Goal: Task Accomplishment & Management: Manage account settings

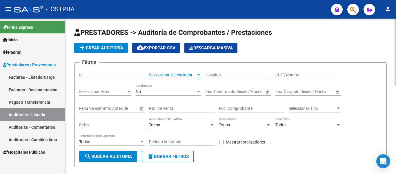
click at [172, 75] on span "Seleccionar Gerenciador" at bounding box center [172, 74] width 47 height 5
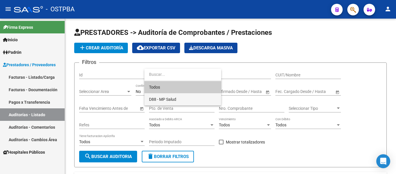
click at [161, 95] on span "D88 - MP Salud" at bounding box center [182, 99] width 67 height 12
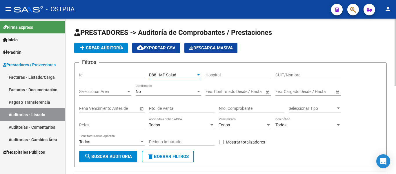
click at [149, 92] on div "No" at bounding box center [166, 91] width 60 height 5
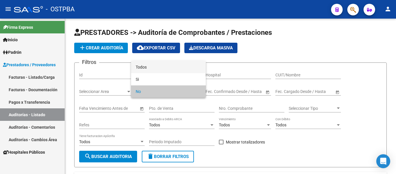
click at [145, 69] on span "Todos" at bounding box center [168, 67] width 65 height 12
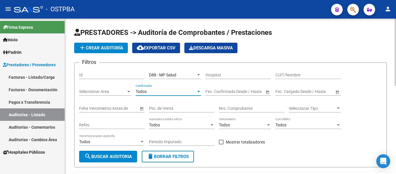
click at [121, 153] on button "search Buscar Auditoria" at bounding box center [108, 156] width 58 height 12
click at [227, 107] on input "Nro. Comprobante" at bounding box center [251, 108] width 65 height 5
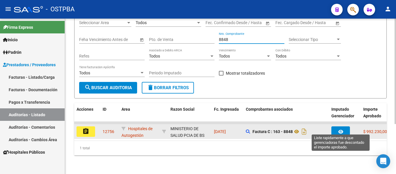
type input "8848"
click at [340, 129] on icon "button" at bounding box center [340, 131] width 5 height 4
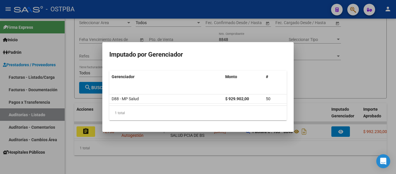
click at [310, 69] on div at bounding box center [198, 87] width 396 height 174
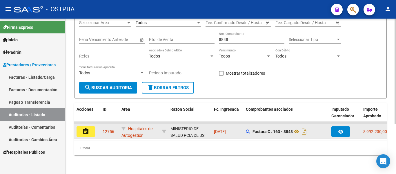
click at [85, 127] on mat-icon "assignment" at bounding box center [85, 130] width 7 height 7
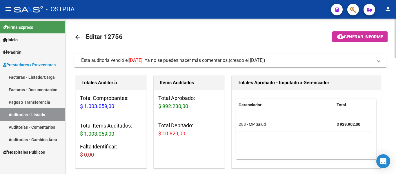
click at [79, 37] on mat-icon "arrow_back" at bounding box center [77, 37] width 7 height 7
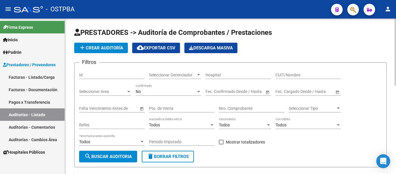
click at [225, 105] on div "Nro. Comprobante" at bounding box center [251, 107] width 65 height 12
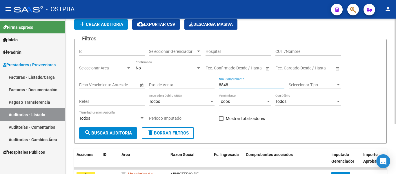
scroll to position [58, 0]
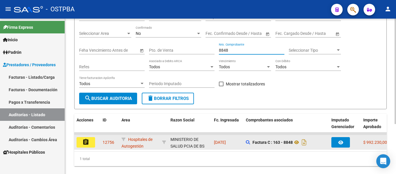
type input "8848"
click at [82, 141] on mat-icon "assignment" at bounding box center [85, 141] width 7 height 7
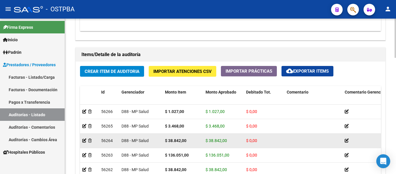
scroll to position [377, 0]
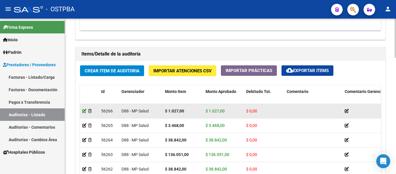
click at [86, 111] on icon at bounding box center [84, 111] width 4 height 4
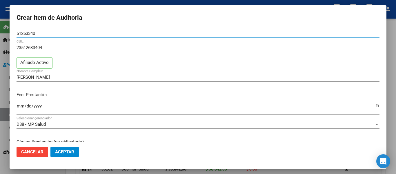
click at [45, 155] on button "Cancelar" at bounding box center [33, 151] width 32 height 10
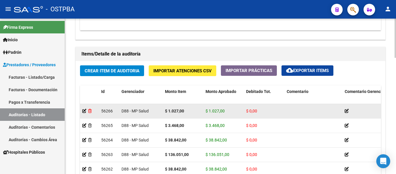
click at [92, 111] on icon at bounding box center [89, 111] width 3 height 4
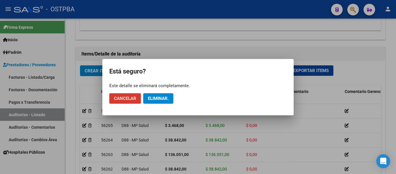
click at [165, 97] on span "Eliminar." at bounding box center [158, 98] width 21 height 5
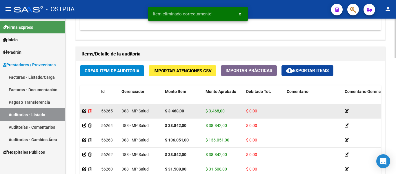
click at [90, 111] on icon at bounding box center [89, 111] width 3 height 4
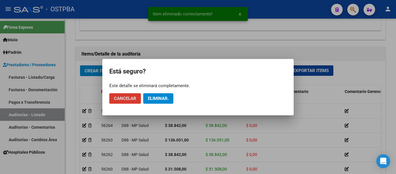
click at [150, 99] on span "Eliminar." at bounding box center [158, 98] width 21 height 5
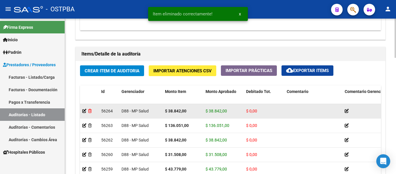
click at [90, 110] on icon at bounding box center [89, 111] width 3 height 4
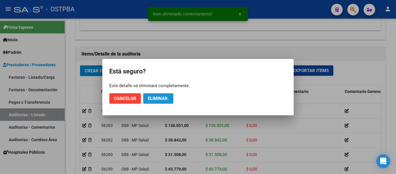
drag, startPoint x: 154, startPoint y: 99, endPoint x: 147, endPoint y: 99, distance: 6.4
click at [154, 99] on span "Eliminar." at bounding box center [158, 98] width 21 height 5
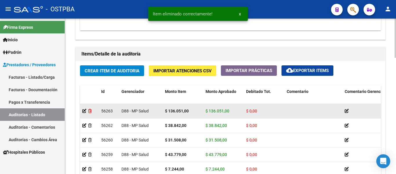
click at [90, 110] on icon at bounding box center [89, 111] width 3 height 4
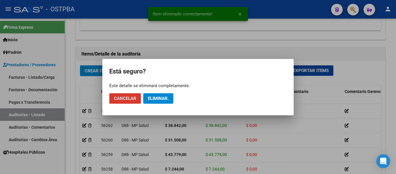
drag, startPoint x: 167, startPoint y: 98, endPoint x: 144, endPoint y: 100, distance: 23.0
click at [166, 98] on span "Eliminar." at bounding box center [158, 98] width 21 height 5
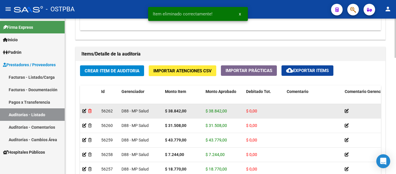
click at [89, 112] on icon at bounding box center [89, 111] width 3 height 4
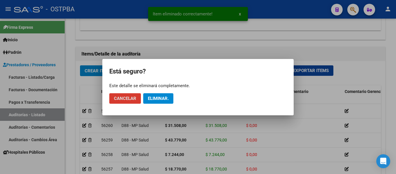
click at [156, 98] on span "Eliminar." at bounding box center [158, 98] width 21 height 5
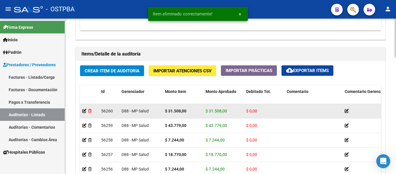
click at [89, 109] on icon at bounding box center [89, 111] width 3 height 4
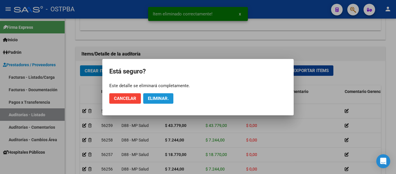
click at [152, 100] on span "Eliminar." at bounding box center [158, 98] width 21 height 5
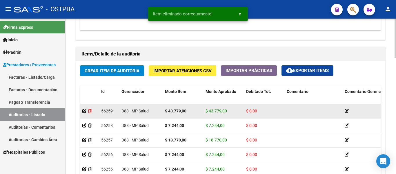
click at [90, 112] on icon at bounding box center [89, 111] width 3 height 4
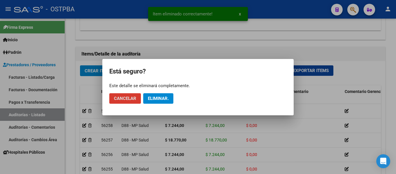
click at [161, 102] on button "Eliminar." at bounding box center [158, 98] width 30 height 10
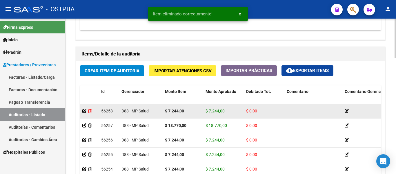
click at [90, 109] on icon at bounding box center [89, 111] width 3 height 4
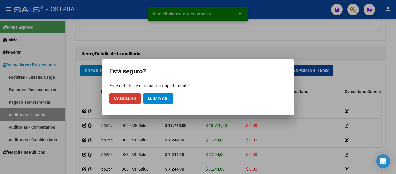
click at [158, 97] on span "Eliminar." at bounding box center [158, 98] width 21 height 5
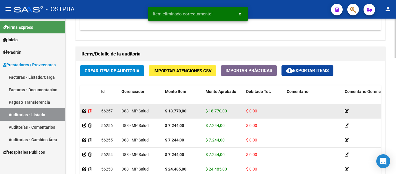
click at [91, 110] on icon at bounding box center [89, 111] width 3 height 4
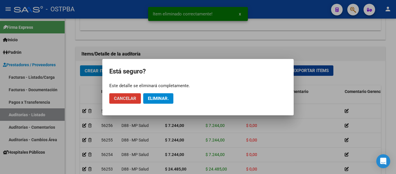
click at [157, 101] on button "Eliminar." at bounding box center [158, 98] width 30 height 10
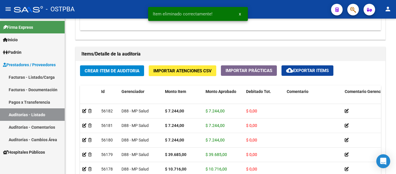
scroll to position [512, 0]
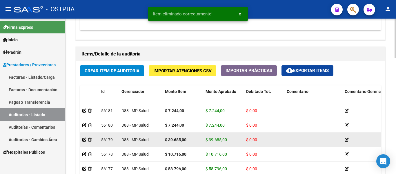
click at [88, 136] on div at bounding box center [89, 139] width 14 height 7
click at [90, 137] on icon at bounding box center [89, 139] width 3 height 4
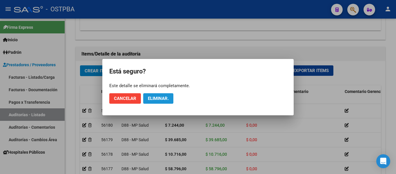
click at [156, 100] on span "Eliminar." at bounding box center [158, 98] width 21 height 5
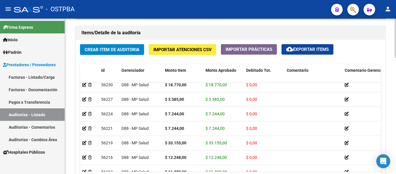
scroll to position [406, 0]
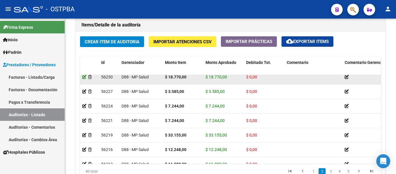
click at [85, 77] on icon at bounding box center [84, 77] width 4 height 4
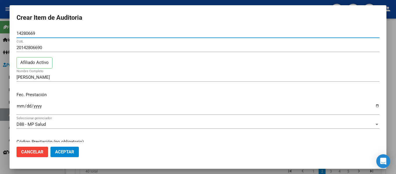
click at [39, 150] on span "Cancelar" at bounding box center [32, 151] width 22 height 5
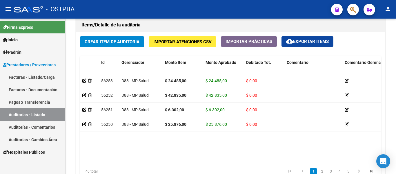
scroll to position [0, 0]
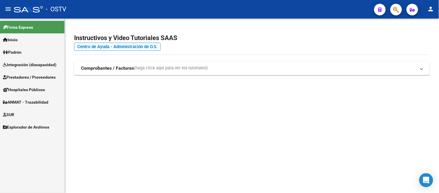
click at [27, 88] on span "Hospitales Públicos" at bounding box center [24, 89] width 42 height 6
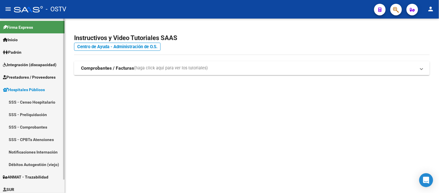
click at [31, 63] on span "Integración (discapacidad)" at bounding box center [30, 64] width 54 height 6
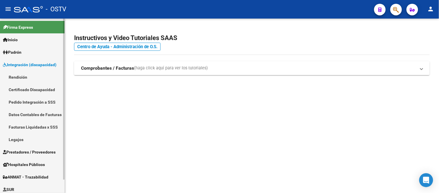
click at [21, 53] on span "Padrón" at bounding box center [12, 52] width 19 height 6
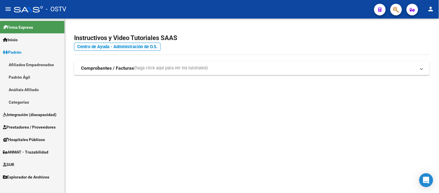
click at [25, 127] on span "Prestadores / Proveedores" at bounding box center [29, 127] width 53 height 6
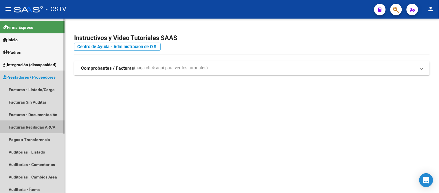
click at [23, 121] on link "Facturas Recibidas ARCA" at bounding box center [32, 127] width 65 height 12
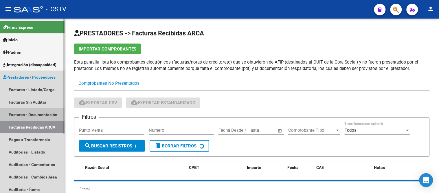
click at [25, 109] on link "Facturas - Documentación" at bounding box center [32, 114] width 65 height 12
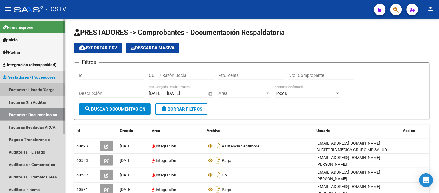
click at [22, 91] on link "Facturas - Listado/Carga" at bounding box center [32, 89] width 65 height 12
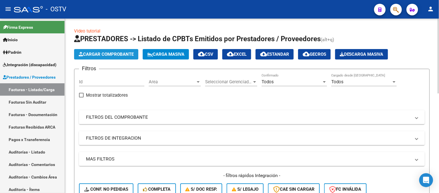
click at [89, 50] on button "Cargar Comprobante" at bounding box center [106, 54] width 64 height 10
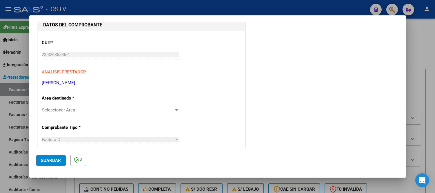
scroll to position [96, 0]
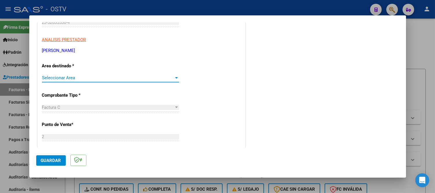
click at [85, 79] on span "Seleccionar Area" at bounding box center [108, 77] width 132 height 5
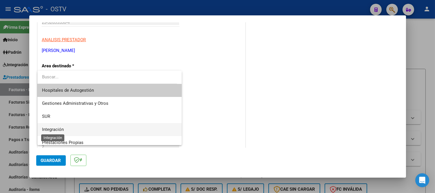
click at [59, 129] on span "Integración" at bounding box center [53, 129] width 22 height 5
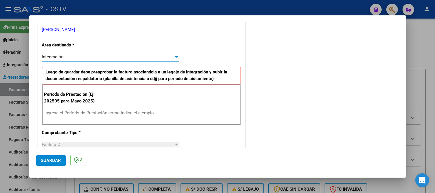
scroll to position [129, 0]
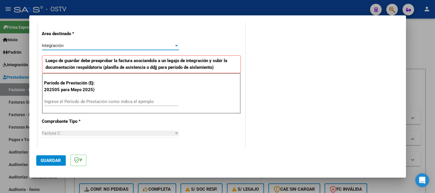
click at [62, 96] on div "Período de Prestación (Ej: 202505 para Mayo 2025) Ingrese el Período de Prestac…" at bounding box center [141, 93] width 199 height 41
click at [61, 103] on input "Ingrese el Período de Prestación como indica el ejemplo" at bounding box center [111, 101] width 134 height 5
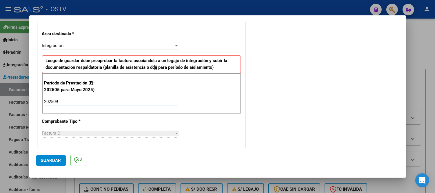
type input "202509"
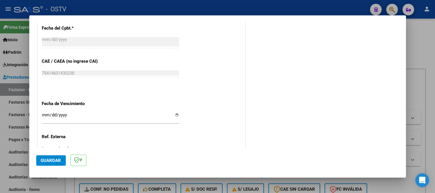
scroll to position [354, 0]
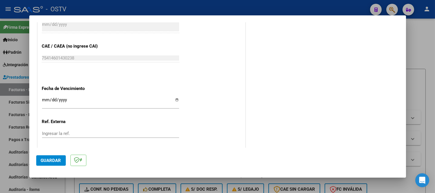
click at [45, 101] on input "Ingresar la fecha" at bounding box center [110, 101] width 137 height 9
type input "2025-10-31"
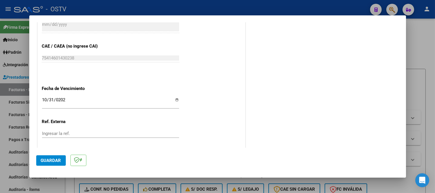
click at [56, 159] on span "Guardar" at bounding box center [51, 160] width 20 height 5
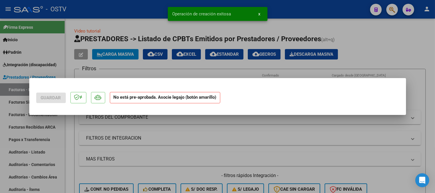
scroll to position [0, 0]
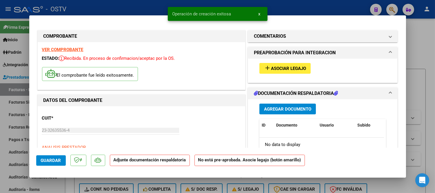
click at [274, 67] on span "Asociar Legajo" at bounding box center [288, 68] width 35 height 5
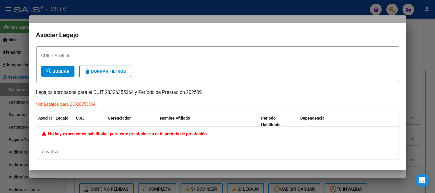
click at [113, 10] on div at bounding box center [217, 96] width 435 height 193
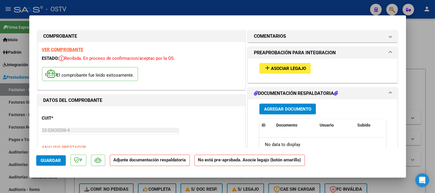
click at [273, 105] on button "Agregar Documento" at bounding box center [287, 108] width 56 height 11
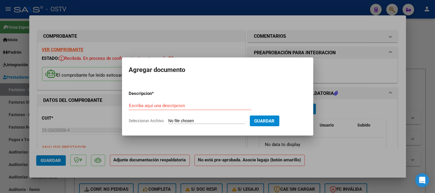
click at [175, 102] on div "Escriba aquí una descripcion" at bounding box center [190, 105] width 122 height 9
click at [191, 118] on input "Seleccionar Archivo" at bounding box center [206, 121] width 77 height 6
type input "C:\fakepath\JADE SEPTIEMBRE 1.pdf"
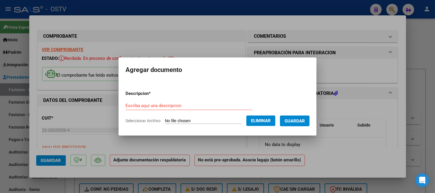
click at [166, 105] on input "Escriba aquí una descripcion" at bounding box center [188, 105] width 127 height 5
type input "asistencia septiembre."
click at [295, 119] on span "Guardar" at bounding box center [294, 120] width 20 height 5
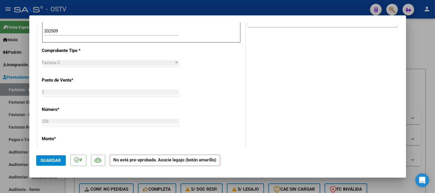
scroll to position [193, 0]
click at [57, 158] on span "Guardar" at bounding box center [51, 160] width 20 height 5
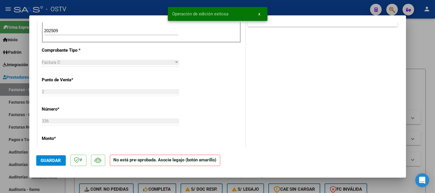
click at [275, 9] on div at bounding box center [217, 96] width 435 height 193
type input "$ 0,00"
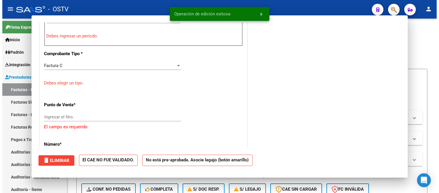
scroll to position [0, 0]
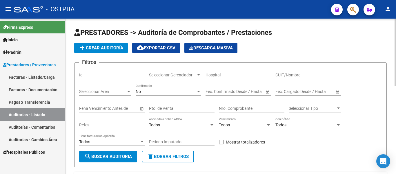
click at [186, 76] on span "Seleccionar Gerenciador" at bounding box center [172, 74] width 47 height 5
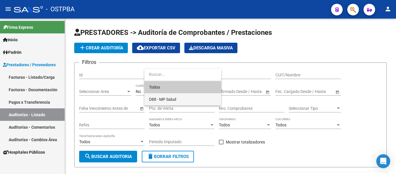
click at [170, 97] on span "D88 - MP Salud" at bounding box center [162, 99] width 27 height 5
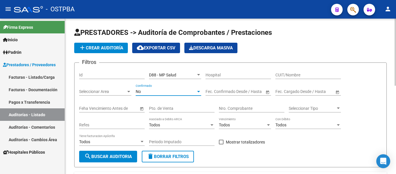
click at [165, 92] on div "No" at bounding box center [166, 91] width 60 height 5
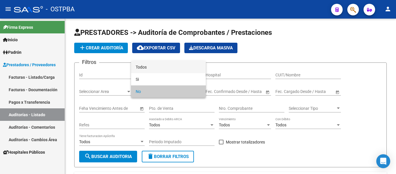
click at [145, 67] on span "Todos" at bounding box center [168, 67] width 65 height 12
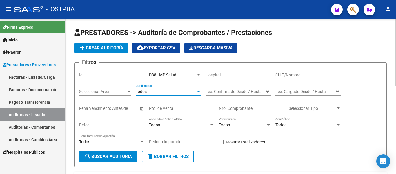
click at [225, 108] on input "Nro. Comprobante" at bounding box center [251, 108] width 65 height 5
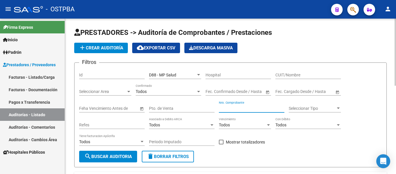
click at [234, 109] on input "Nro. Comprobante" at bounding box center [251, 108] width 65 height 5
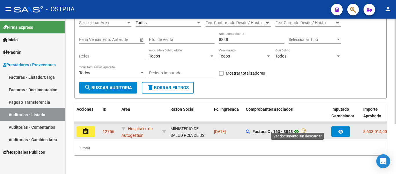
click at [298, 128] on icon at bounding box center [297, 131] width 8 height 7
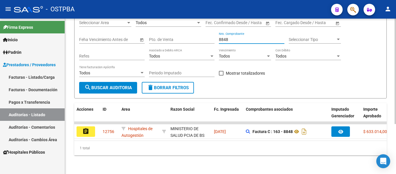
click at [235, 37] on input "8848" at bounding box center [251, 39] width 65 height 5
type input "8"
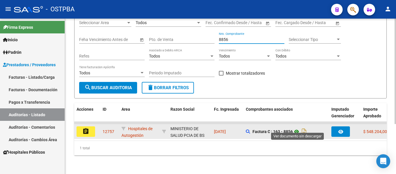
type input "8856"
click at [297, 128] on icon at bounding box center [297, 131] width 8 height 7
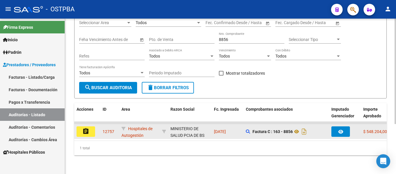
click at [90, 128] on button "assignment" at bounding box center [85, 131] width 19 height 10
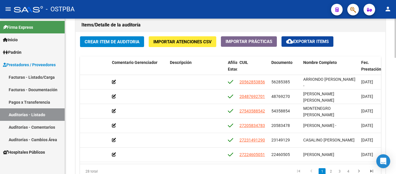
scroll to position [0, 234]
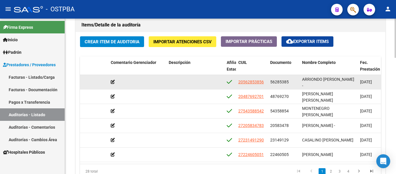
drag, startPoint x: 269, startPoint y: 81, endPoint x: 297, endPoint y: 84, distance: 28.3
click at [297, 84] on datatable-body-cell "56285385" at bounding box center [284, 82] width 32 height 14
copy span "56285385"
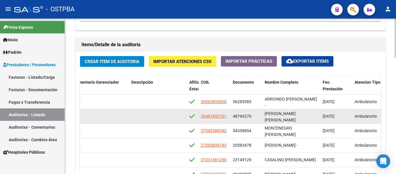
scroll to position [377, 0]
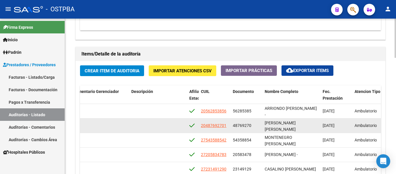
drag, startPoint x: 233, startPoint y: 125, endPoint x: 256, endPoint y: 125, distance: 22.6
click at [256, 125] on div "48769270" at bounding box center [246, 125] width 27 height 7
copy span "48769270"
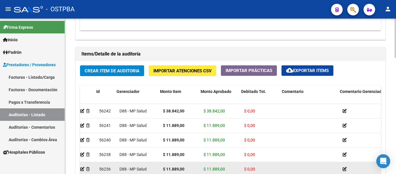
scroll to position [0, 0]
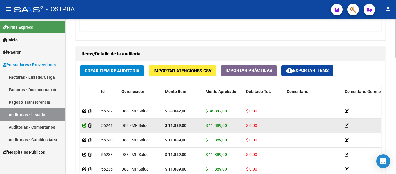
click at [84, 125] on icon at bounding box center [84, 125] width 4 height 4
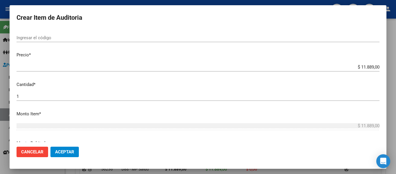
scroll to position [174, 0]
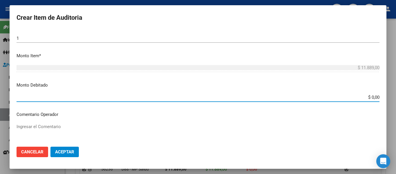
click at [373, 96] on input "$ 0,00" at bounding box center [198, 96] width 363 height 5
type input "$ 11.889,00"
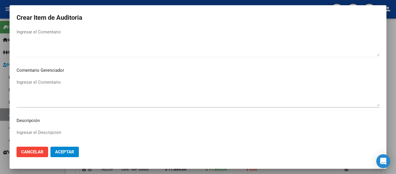
scroll to position [261, 0]
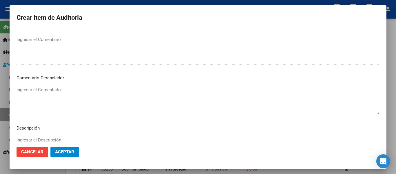
click at [37, 89] on textarea "Ingresar el Comentario" at bounding box center [198, 99] width 363 height 27
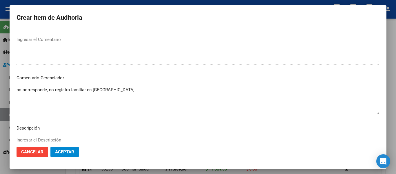
type textarea "no corresponde, no registra familiar en [GEOGRAPHIC_DATA]."
click at [62, 152] on span "Aceptar" at bounding box center [64, 151] width 19 height 5
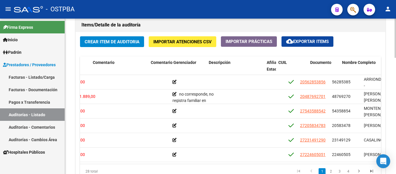
scroll to position [0, 224]
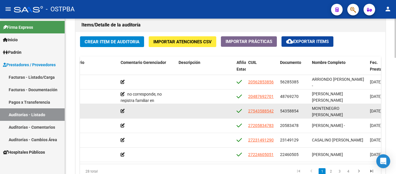
drag, startPoint x: 278, startPoint y: 110, endPoint x: 300, endPoint y: 112, distance: 22.8
click at [300, 112] on datatable-body-cell "54358854" at bounding box center [294, 111] width 32 height 14
copy span "54358854"
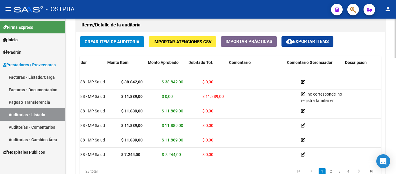
scroll to position [0, 0]
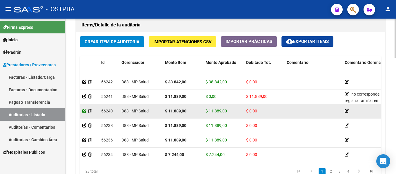
click at [84, 111] on icon at bounding box center [84, 111] width 4 height 4
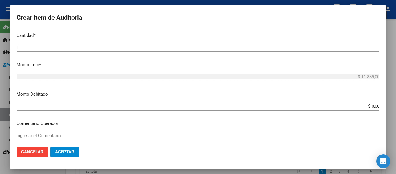
scroll to position [174, 0]
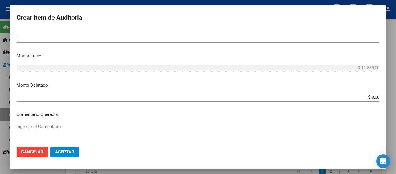
click at [365, 99] on input "$ 0,00" at bounding box center [198, 96] width 363 height 5
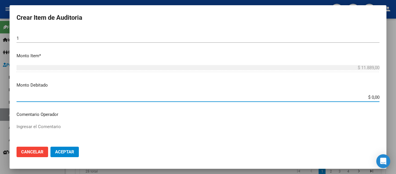
click at [365, 99] on input "$ 0,00" at bounding box center [198, 96] width 363 height 5
type input "$ 11.889,00"
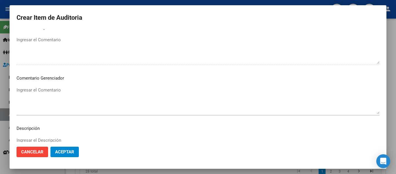
scroll to position [261, 0]
click at [53, 92] on textarea "Ingresar el Comentario" at bounding box center [198, 99] width 363 height 27
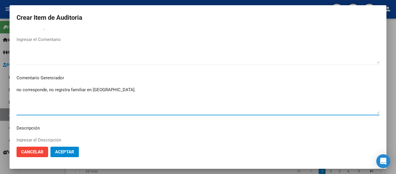
type textarea "no corresponde, no registra familiar en [GEOGRAPHIC_DATA]."
click at [72, 153] on span "Aceptar" at bounding box center [64, 151] width 19 height 5
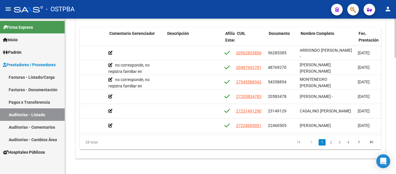
scroll to position [0, 238]
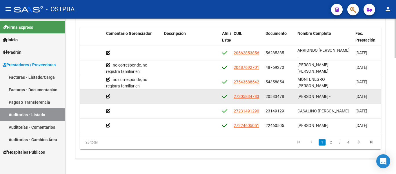
drag, startPoint x: 265, startPoint y: 96, endPoint x: 288, endPoint y: 97, distance: 23.2
click at [288, 97] on datatable-body-cell "20583478" at bounding box center [279, 96] width 32 height 14
copy span "20583478"
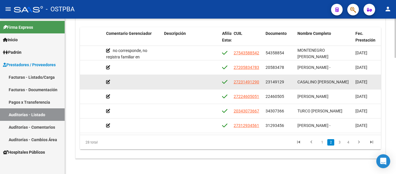
scroll to position [58, 238]
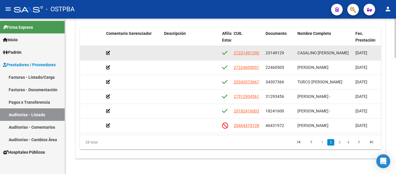
drag, startPoint x: 265, startPoint y: 53, endPoint x: 290, endPoint y: 55, distance: 25.3
click at [290, 55] on datatable-body-cell "23149129" at bounding box center [279, 53] width 32 height 14
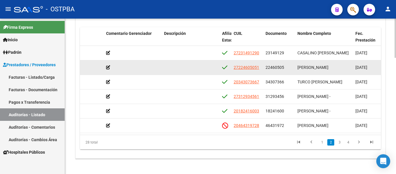
copy span "23149129"
drag, startPoint x: 267, startPoint y: 67, endPoint x: 287, endPoint y: 69, distance: 19.7
click at [287, 69] on div "22460505" at bounding box center [278, 67] width 27 height 7
drag, startPoint x: 264, startPoint y: 66, endPoint x: 290, endPoint y: 70, distance: 26.3
click at [290, 70] on datatable-body-cell "22460505" at bounding box center [279, 67] width 32 height 14
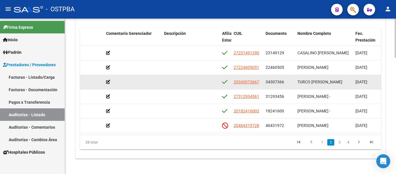
copy span "22460505"
drag, startPoint x: 264, startPoint y: 81, endPoint x: 289, endPoint y: 83, distance: 25.2
click at [289, 83] on datatable-body-cell "34307366" at bounding box center [279, 82] width 32 height 14
copy span "34307366"
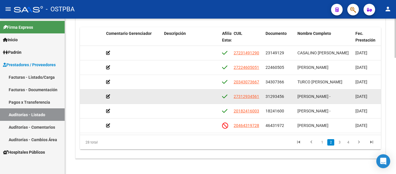
drag, startPoint x: 265, startPoint y: 95, endPoint x: 286, endPoint y: 96, distance: 20.6
click at [286, 96] on div "31293456" at bounding box center [278, 96] width 27 height 7
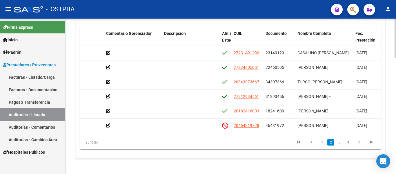
copy span "31293456"
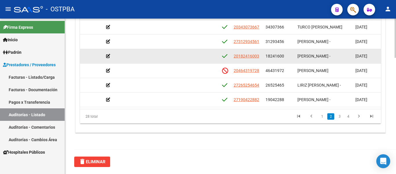
scroll to position [116, 238]
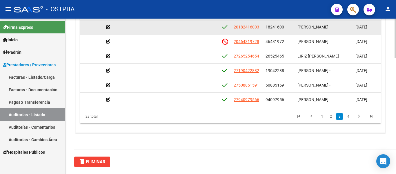
drag, startPoint x: 265, startPoint y: 28, endPoint x: 289, endPoint y: 30, distance: 24.2
click at [289, 30] on datatable-body-cell "18241600" at bounding box center [279, 27] width 32 height 14
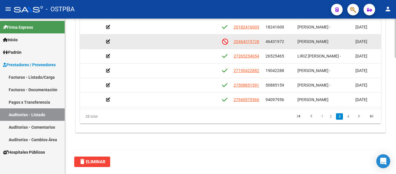
copy span "18241600"
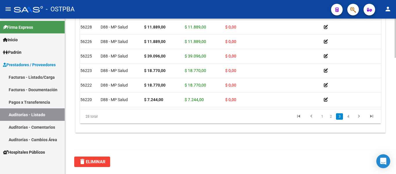
scroll to position [116, 0]
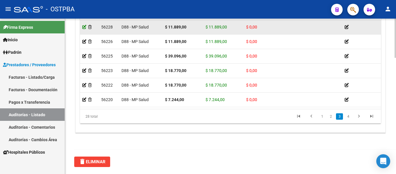
click at [84, 26] on icon at bounding box center [84, 27] width 4 height 4
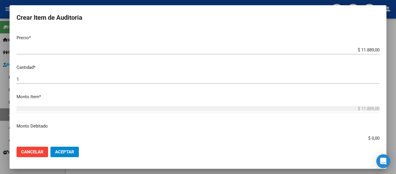
scroll to position [145, 0]
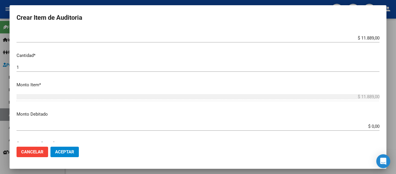
click at [366, 127] on input "$ 0,00" at bounding box center [198, 125] width 363 height 5
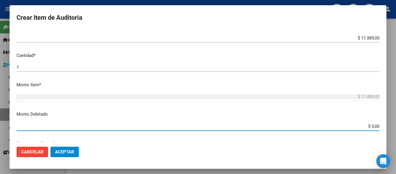
click at [366, 127] on input "$ 0,00" at bounding box center [198, 125] width 363 height 5
type input "$ 11.889,00"
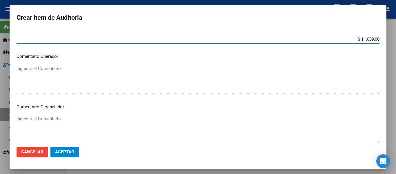
scroll to position [319, 0]
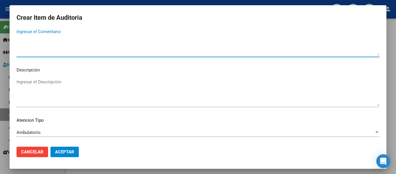
click at [51, 33] on textarea "Ingresar el Comentario" at bounding box center [198, 41] width 363 height 27
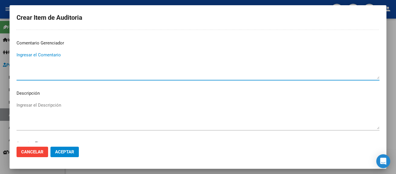
scroll to position [261, 0]
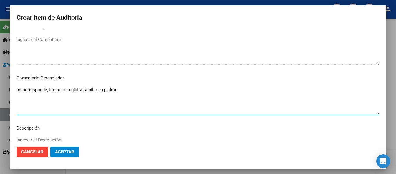
type textarea "no corresponde, titular no registra familar en padron"
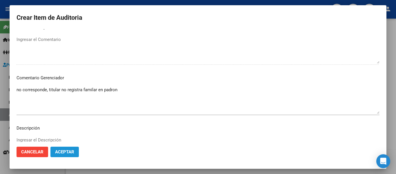
click at [60, 153] on span "Aceptar" at bounding box center [64, 151] width 19 height 5
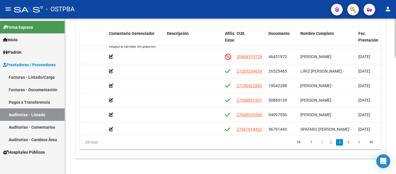
scroll to position [128, 236]
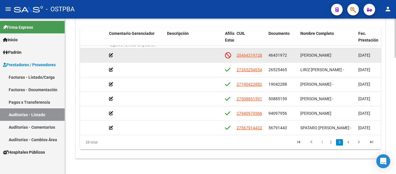
drag, startPoint x: 269, startPoint y: 55, endPoint x: 289, endPoint y: 55, distance: 20.6
click at [289, 55] on div "46431972" at bounding box center [281, 55] width 27 height 7
copy span "46431972"
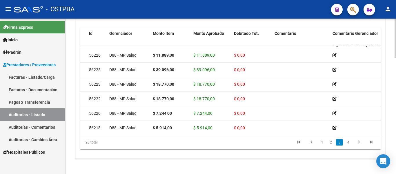
scroll to position [128, 0]
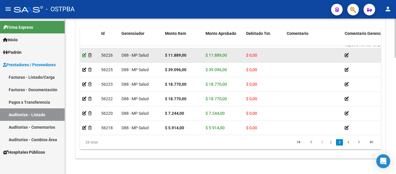
click at [85, 56] on icon at bounding box center [84, 55] width 4 height 4
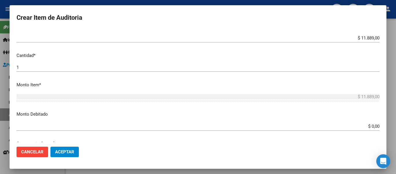
scroll to position [174, 0]
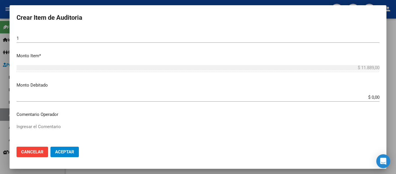
click at [362, 98] on input "$ 0,00" at bounding box center [198, 96] width 363 height 5
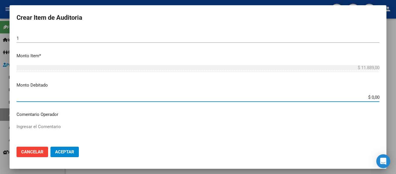
click at [362, 98] on input "$ 0,00" at bounding box center [198, 96] width 363 height 5
type input "$ 11.889,00"
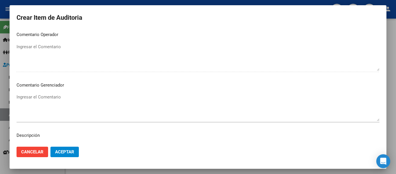
scroll to position [261, 0]
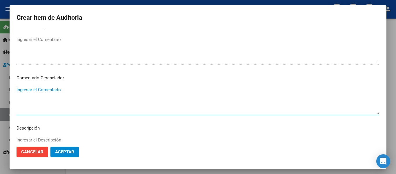
click at [61, 90] on textarea "Ingresar el Comentario" at bounding box center [198, 99] width 363 height 27
type textarea "no corresponde, titular no registra al mismo en [GEOGRAPHIC_DATA]."
click at [65, 154] on span "Aceptar" at bounding box center [64, 151] width 19 height 5
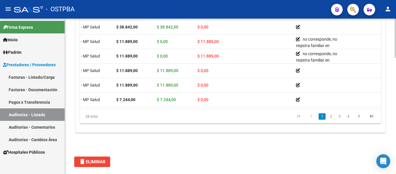
scroll to position [0, 58]
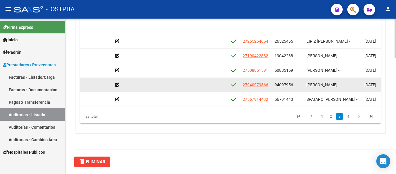
scroll to position [145, 229]
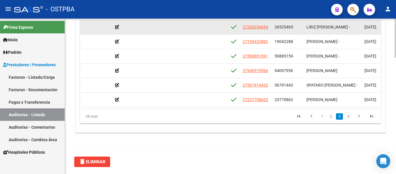
drag, startPoint x: 274, startPoint y: 27, endPoint x: 298, endPoint y: 30, distance: 23.6
click at [298, 30] on datatable-body-cell "26525465" at bounding box center [288, 27] width 32 height 14
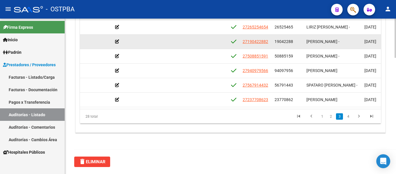
drag, startPoint x: 273, startPoint y: 41, endPoint x: 295, endPoint y: 43, distance: 22.1
click at [295, 43] on datatable-body-cell "19042288" at bounding box center [288, 41] width 32 height 14
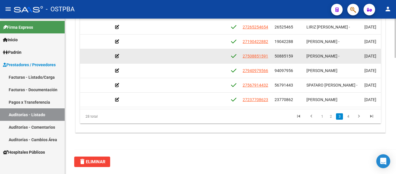
drag, startPoint x: 273, startPoint y: 56, endPoint x: 295, endPoint y: 57, distance: 21.5
click at [295, 57] on datatable-body-cell "50885159" at bounding box center [288, 56] width 32 height 14
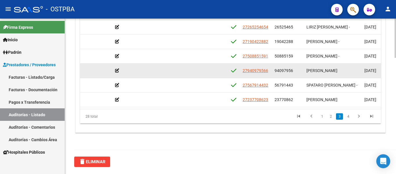
drag, startPoint x: 273, startPoint y: 71, endPoint x: 297, endPoint y: 72, distance: 24.1
click at [297, 72] on datatable-body-cell "94097956" at bounding box center [288, 70] width 32 height 14
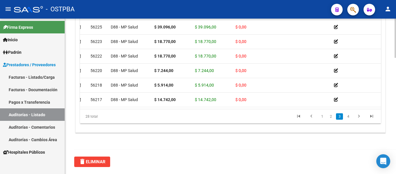
scroll to position [145, 0]
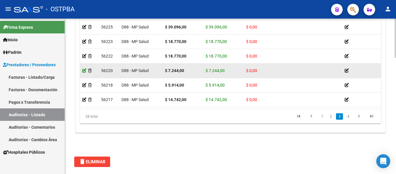
click at [86, 70] on icon at bounding box center [84, 70] width 4 height 4
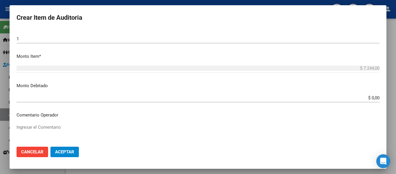
scroll to position [174, 0]
click at [368, 96] on input "$ 0,00" at bounding box center [198, 96] width 363 height 5
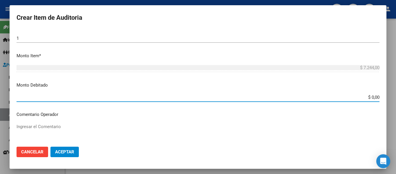
click at [368, 96] on input "$ 0,00" at bounding box center [198, 96] width 363 height 5
type input "$ 7.244,00"
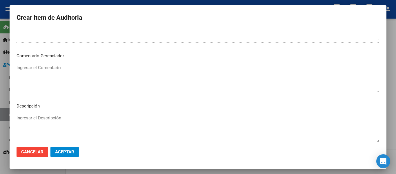
scroll to position [290, 0]
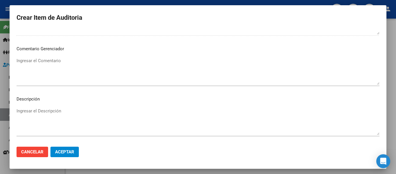
click at [61, 65] on textarea "Ingresar el Comentario" at bounding box center [198, 70] width 363 height 27
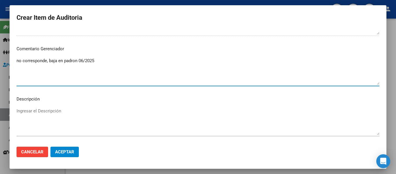
type textarea "no corresponde, baja en padron 06/2025"
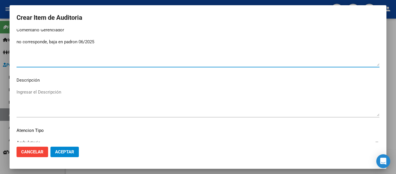
scroll to position [319, 0]
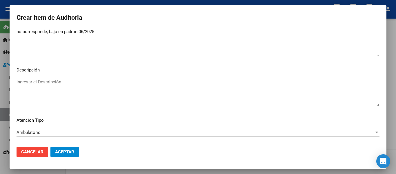
click at [70, 151] on span "Aceptar" at bounding box center [64, 151] width 19 height 5
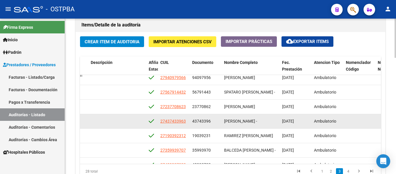
scroll to position [203, 312]
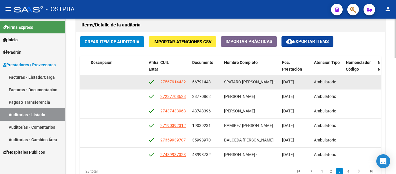
drag, startPoint x: 191, startPoint y: 81, endPoint x: 215, endPoint y: 81, distance: 23.5
click at [215, 81] on datatable-body-cell "56791443" at bounding box center [206, 82] width 32 height 14
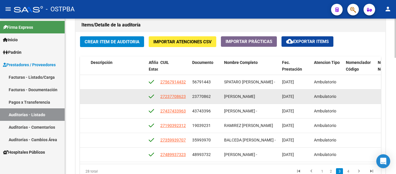
click at [200, 91] on datatable-body-cell "23770862" at bounding box center [206, 96] width 32 height 14
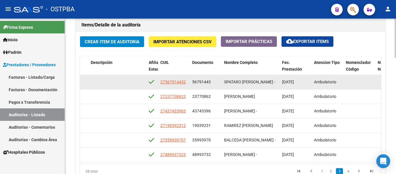
click at [197, 87] on datatable-body-cell "56791443" at bounding box center [206, 82] width 32 height 14
click at [191, 83] on datatable-body-cell "56791443" at bounding box center [206, 82] width 32 height 14
click at [188, 78] on datatable-body-cell "27567914432" at bounding box center [174, 82] width 32 height 14
drag, startPoint x: 191, startPoint y: 80, endPoint x: 216, endPoint y: 83, distance: 25.2
click at [216, 83] on datatable-body-cell "56791443" at bounding box center [206, 82] width 32 height 14
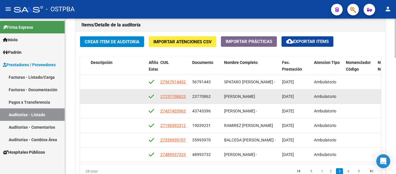
drag, startPoint x: 191, startPoint y: 96, endPoint x: 214, endPoint y: 97, distance: 22.3
click at [214, 97] on datatable-body-cell "23770862" at bounding box center [206, 96] width 32 height 14
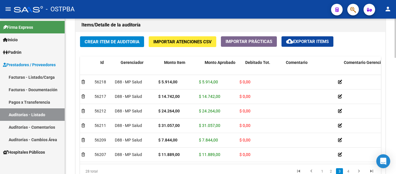
scroll to position [203, 0]
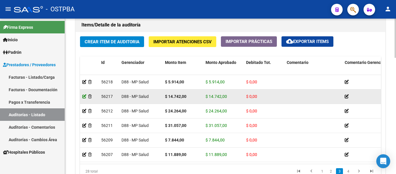
click at [83, 97] on icon at bounding box center [84, 96] width 4 height 4
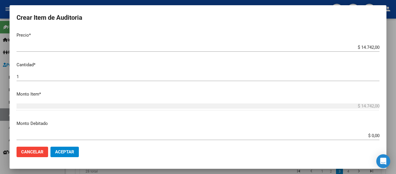
scroll to position [145, 0]
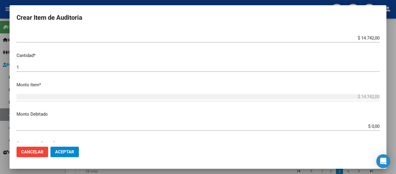
click at [369, 126] on input "$ 0,00" at bounding box center [198, 125] width 363 height 5
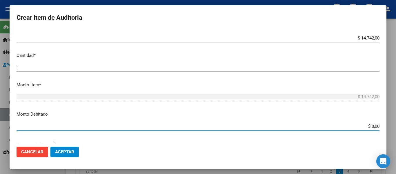
click at [369, 126] on input "$ 0,00" at bounding box center [198, 125] width 363 height 5
type input "$ 14.742,00"
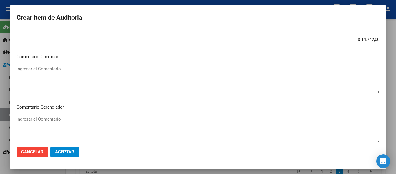
scroll to position [232, 0]
click at [51, 120] on textarea "Ingresar el Comentario" at bounding box center [198, 128] width 363 height 27
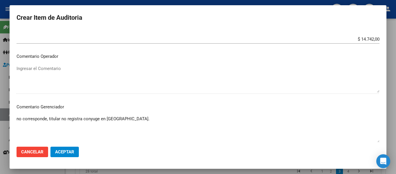
type textarea "no corresponde, titular no registra conyuge en [GEOGRAPHIC_DATA]."
click at [50, 148] on mat-dialog-actions "Cancelar Aceptar" at bounding box center [198, 152] width 363 height 20
click at [58, 151] on span "Aceptar" at bounding box center [64, 151] width 19 height 5
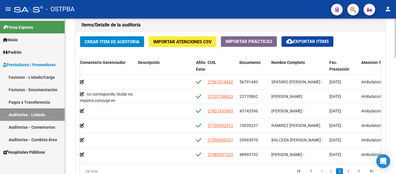
scroll to position [203, 267]
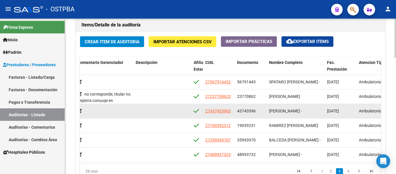
drag, startPoint x: 237, startPoint y: 111, endPoint x: 255, endPoint y: 113, distance: 17.5
click at [255, 113] on div "43743396" at bounding box center [250, 110] width 27 height 7
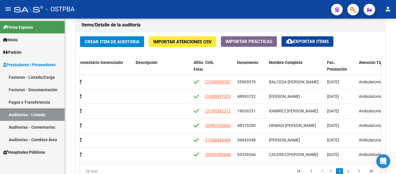
scroll to position [232, 267]
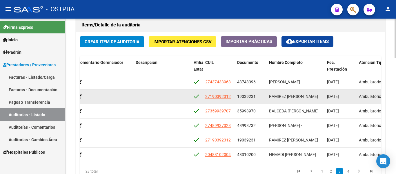
drag, startPoint x: 237, startPoint y: 96, endPoint x: 259, endPoint y: 95, distance: 21.4
click at [259, 95] on div "19039231" at bounding box center [250, 96] width 27 height 7
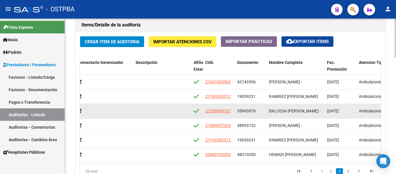
drag, startPoint x: 234, startPoint y: 110, endPoint x: 261, endPoint y: 112, distance: 27.0
click at [261, 112] on div "56209 D88 - MP Salud $ 7.844,00 $ 7.844,00 $ 0,00 27359939707 35993970 BALCEDA …" at bounding box center [213, 111] width 801 height 14
click at [259, 114] on datatable-body-cell "35993970" at bounding box center [251, 111] width 32 height 14
drag, startPoint x: 237, startPoint y: 112, endPoint x: 258, endPoint y: 112, distance: 20.9
click at [258, 112] on datatable-body-cell "35993970" at bounding box center [251, 111] width 32 height 14
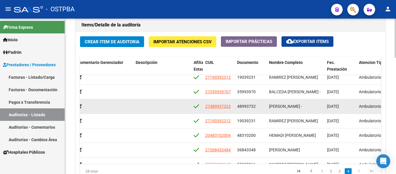
scroll to position [261, 267]
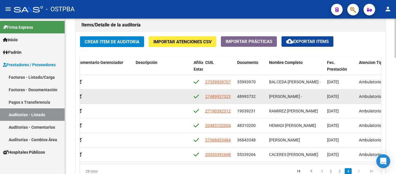
drag, startPoint x: 237, startPoint y: 96, endPoint x: 260, endPoint y: 96, distance: 23.8
click at [260, 96] on datatable-body-cell "48993732" at bounding box center [251, 96] width 32 height 14
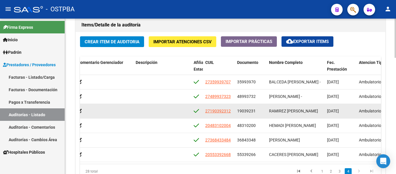
click at [238, 110] on span "19039231" at bounding box center [246, 110] width 19 height 5
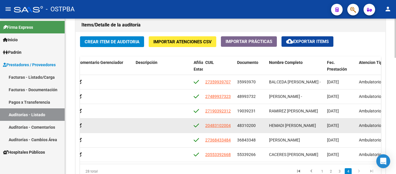
drag, startPoint x: 237, startPoint y: 124, endPoint x: 267, endPoint y: 126, distance: 30.2
click at [267, 126] on div "56204 D88 - MP Salud $ 9.175,00 $ 9.175,00 $ 0,00 20483102004 48310200 HEMADI […" at bounding box center [213, 125] width 801 height 14
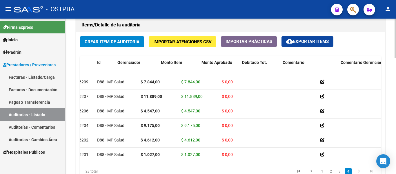
scroll to position [261, 0]
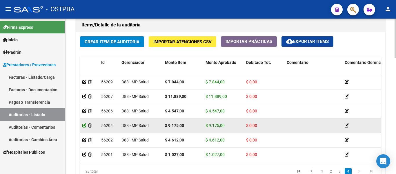
click at [84, 127] on icon at bounding box center [84, 125] width 4 height 4
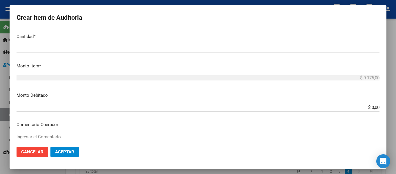
scroll to position [174, 0]
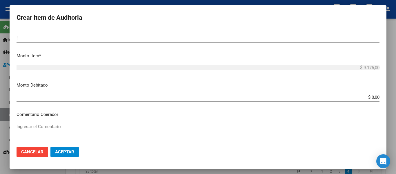
click at [363, 98] on input "$ 0,00" at bounding box center [198, 96] width 363 height 5
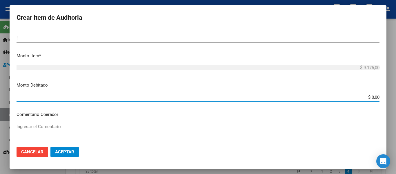
click at [363, 98] on input "$ 0,00" at bounding box center [198, 96] width 363 height 5
type input "$ 9.175,00"
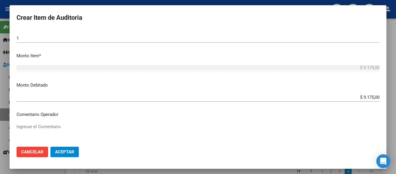
click at [324, 105] on div "$ 9.175,00 Ingresar el monto" at bounding box center [198, 100] width 363 height 14
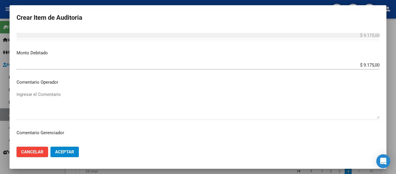
scroll to position [261, 0]
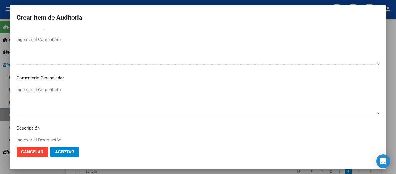
drag, startPoint x: 43, startPoint y: 78, endPoint x: 40, endPoint y: 83, distance: 5.3
click at [42, 79] on p "Comentario Gerenciador" at bounding box center [198, 77] width 363 height 7
click at [38, 87] on textarea "Ingresar el Comentario" at bounding box center [198, 99] width 363 height 27
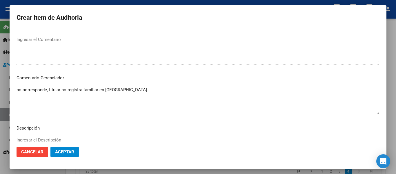
type textarea "no corresponde, titular no registra familiar en [GEOGRAPHIC_DATA]."
click at [69, 153] on span "Aceptar" at bounding box center [64, 151] width 19 height 5
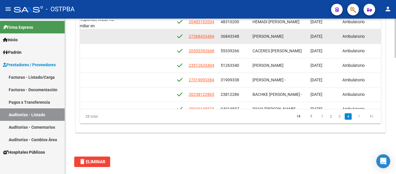
scroll to position [319, 283]
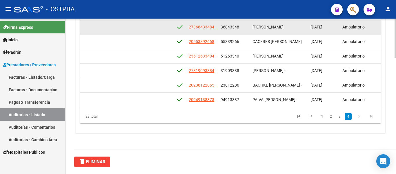
drag, startPoint x: 221, startPoint y: 26, endPoint x: 241, endPoint y: 28, distance: 20.4
click at [241, 28] on div "36843348" at bounding box center [233, 27] width 27 height 7
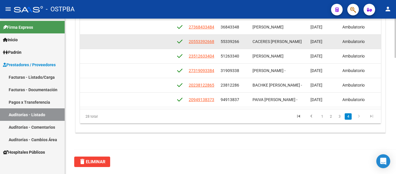
drag, startPoint x: 220, startPoint y: 41, endPoint x: 241, endPoint y: 44, distance: 21.1
click at [241, 44] on datatable-body-cell "55339266" at bounding box center [234, 41] width 32 height 14
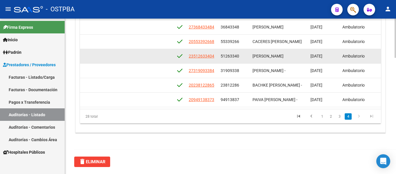
drag, startPoint x: 219, startPoint y: 58, endPoint x: 240, endPoint y: 57, distance: 21.2
click at [240, 57] on datatable-body-cell "51263340" at bounding box center [234, 56] width 32 height 14
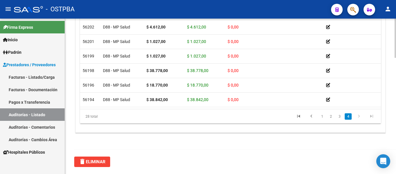
scroll to position [319, 0]
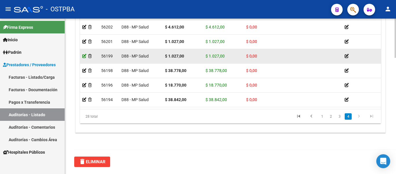
click at [83, 56] on icon at bounding box center [84, 56] width 4 height 4
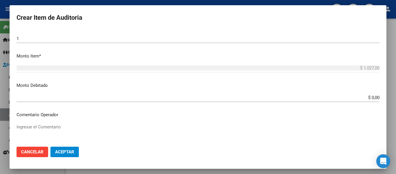
scroll to position [174, 0]
click at [363, 97] on input "$ 0,00" at bounding box center [198, 96] width 363 height 5
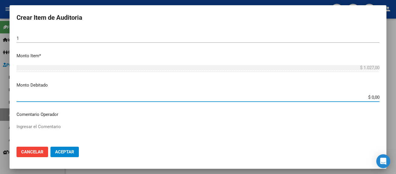
click at [363, 97] on input "$ 0,00" at bounding box center [198, 96] width 363 height 5
type input "$ 1.027,00"
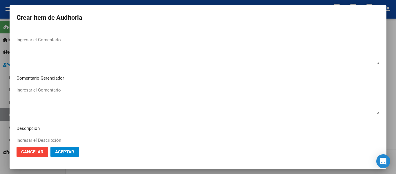
scroll to position [261, 0]
click at [49, 91] on textarea "Ingresar el Comentario" at bounding box center [198, 99] width 363 height 27
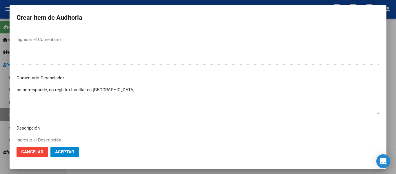
type textarea "no corresponde, no registra familiar en [GEOGRAPHIC_DATA]."
click at [59, 151] on span "Aceptar" at bounding box center [64, 151] width 19 height 5
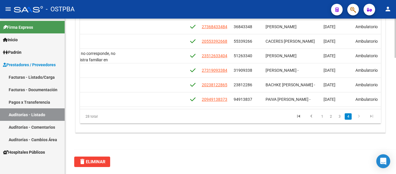
scroll to position [323, 271]
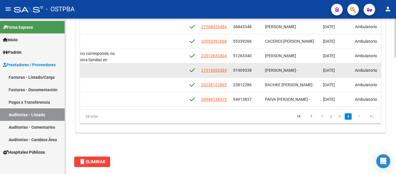
drag, startPoint x: 234, startPoint y: 66, endPoint x: 248, endPoint y: 68, distance: 14.1
click at [248, 68] on span "31909338" at bounding box center [242, 70] width 19 height 5
drag, startPoint x: 233, startPoint y: 67, endPoint x: 257, endPoint y: 66, distance: 23.8
click at [257, 67] on div "31909338" at bounding box center [246, 70] width 27 height 7
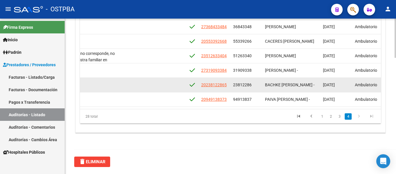
drag, startPoint x: 232, startPoint y: 82, endPoint x: 254, endPoint y: 80, distance: 21.8
click at [254, 80] on datatable-body-cell "23812286" at bounding box center [247, 85] width 32 height 14
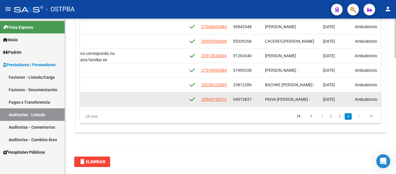
drag, startPoint x: 232, startPoint y: 94, endPoint x: 252, endPoint y: 94, distance: 19.7
click at [252, 94] on datatable-body-cell "94913837" at bounding box center [247, 99] width 32 height 14
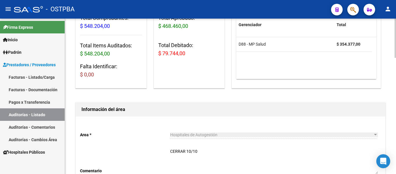
scroll to position [0, 0]
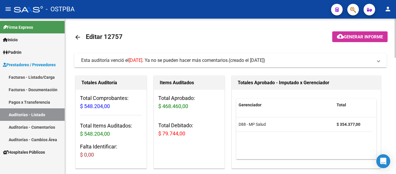
click at [77, 38] on mat-icon "arrow_back" at bounding box center [77, 37] width 7 height 7
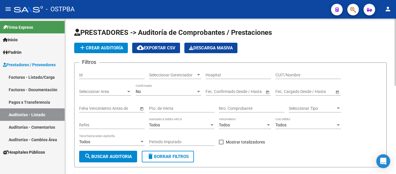
click at [160, 76] on span "Seleccionar Gerenciador" at bounding box center [172, 74] width 47 height 5
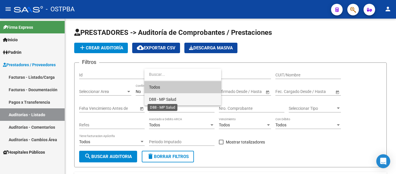
click at [160, 97] on span "D88 - MP Salud" at bounding box center [162, 99] width 27 height 5
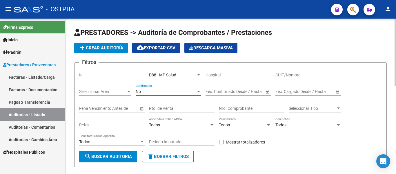
click at [141, 91] on div "No" at bounding box center [166, 91] width 60 height 5
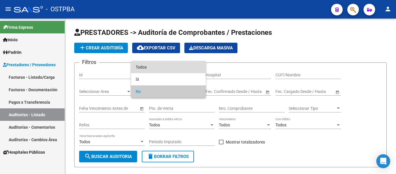
click at [138, 69] on span "Todos" at bounding box center [168, 67] width 65 height 12
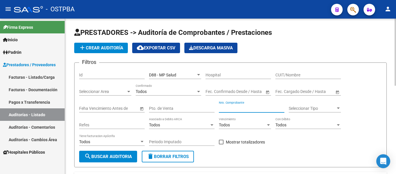
click at [230, 107] on input "Nro. Comprobante" at bounding box center [251, 108] width 65 height 5
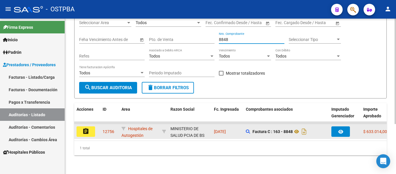
type input "8848"
click at [90, 127] on button "assignment" at bounding box center [85, 131] width 19 height 10
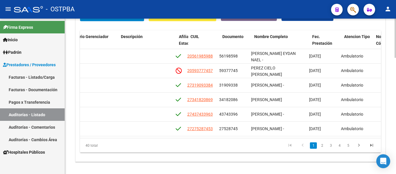
scroll to position [0, 286]
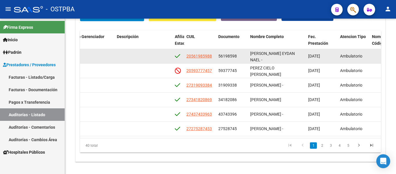
drag, startPoint x: 217, startPoint y: 56, endPoint x: 241, endPoint y: 59, distance: 24.3
click at [241, 59] on datatable-body-cell "56198598" at bounding box center [232, 56] width 32 height 14
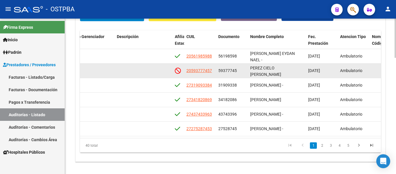
drag, startPoint x: 216, startPoint y: 70, endPoint x: 245, endPoint y: 70, distance: 28.4
click at [245, 70] on datatable-body-cell "59377745" at bounding box center [232, 70] width 32 height 14
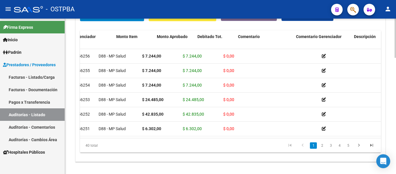
scroll to position [0, 22]
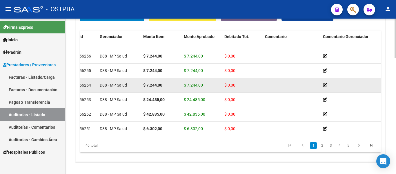
click at [266, 90] on datatable-body-cell at bounding box center [291, 85] width 58 height 14
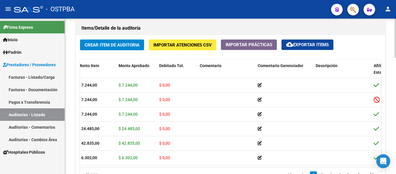
scroll to position [0, 0]
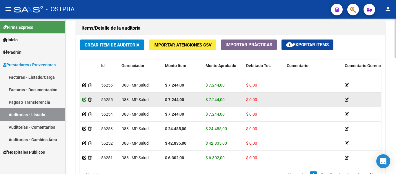
click at [84, 99] on icon at bounding box center [84, 99] width 4 height 4
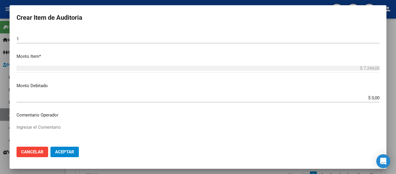
scroll to position [174, 0]
click at [363, 97] on input "$ 0,00" at bounding box center [198, 96] width 363 height 5
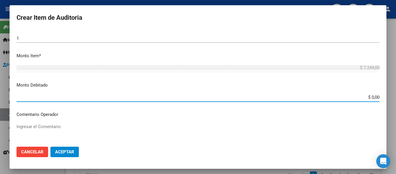
click at [363, 97] on input "$ 0,00" at bounding box center [198, 96] width 363 height 5
click at [362, 97] on input "$ 0,00" at bounding box center [198, 96] width 363 height 5
click at [361, 98] on input "$ 0,00" at bounding box center [198, 96] width 363 height 5
type input "$ 7.244,00"
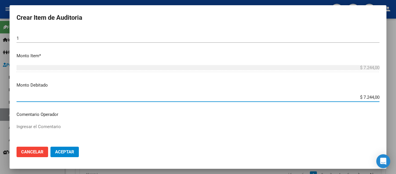
scroll to position [232, 0]
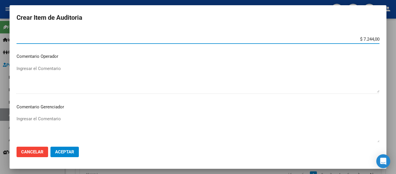
click at [45, 117] on textarea "Ingresar el Comentario" at bounding box center [198, 128] width 363 height 27
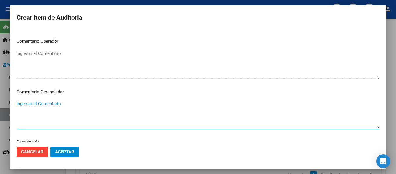
scroll to position [261, 0]
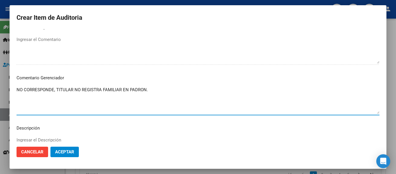
type textarea "NO CORRESPONDE, TITULAR NO REGISTRA FAMILIAR EN PADRON."
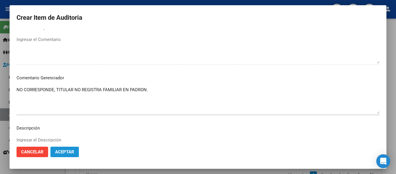
click at [65, 155] on button "Aceptar" at bounding box center [64, 151] width 28 height 10
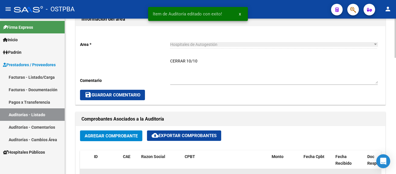
scroll to position [174, 0]
